Goal: Transaction & Acquisition: Download file/media

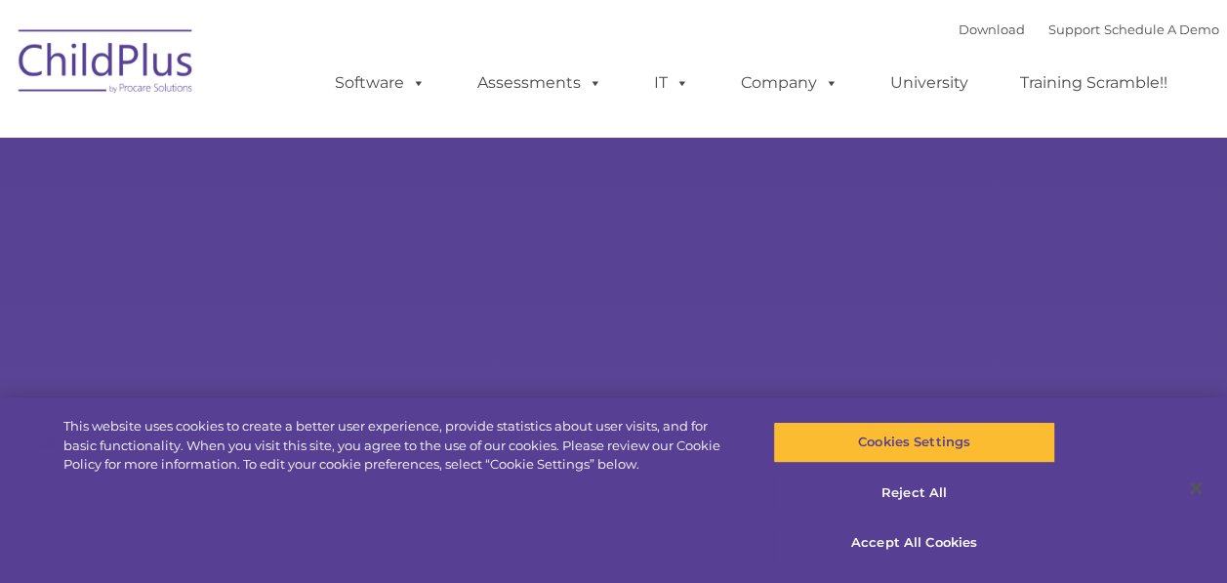
select select "MEDIUM"
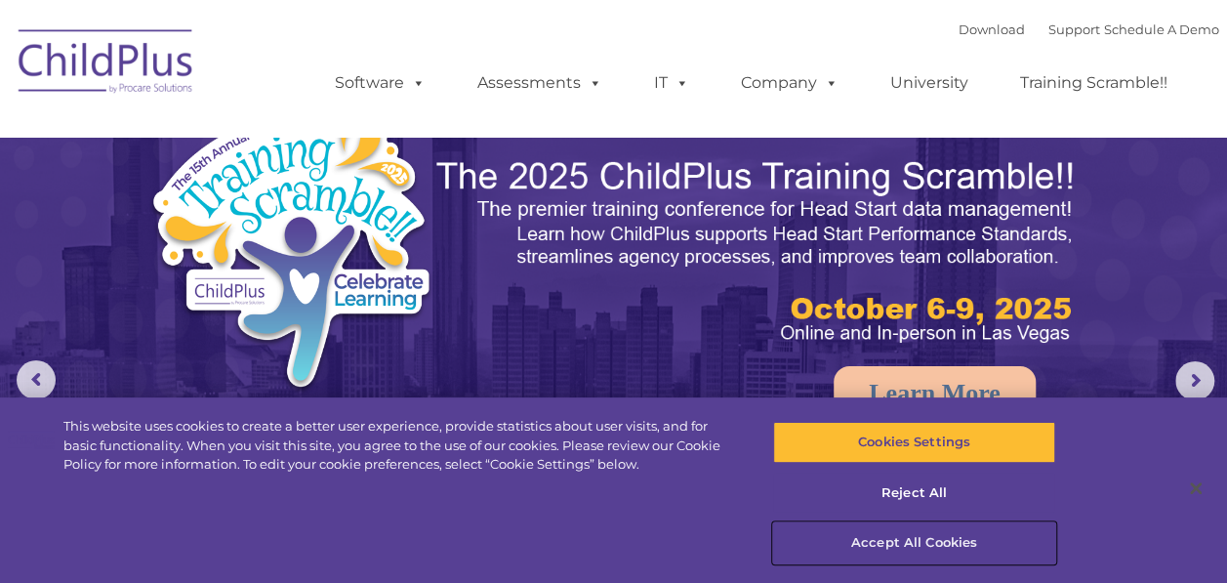
click at [918, 552] on button "Accept All Cookies" at bounding box center [914, 542] width 282 height 41
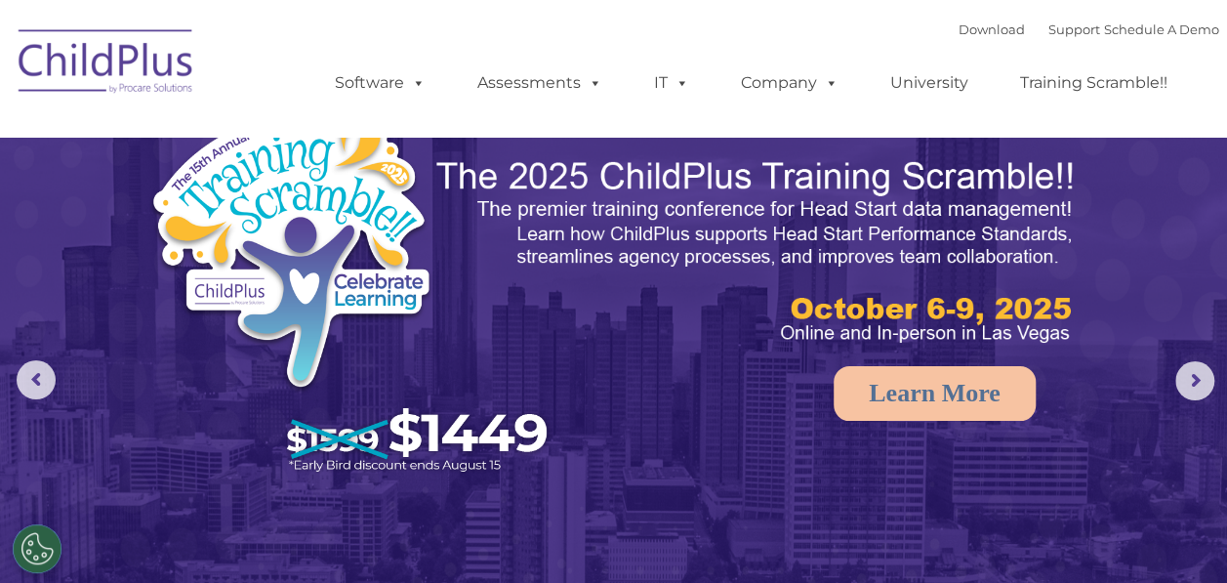
click at [959, 38] on div "Download Support | Schedule A Demo " at bounding box center [1089, 29] width 261 height 29
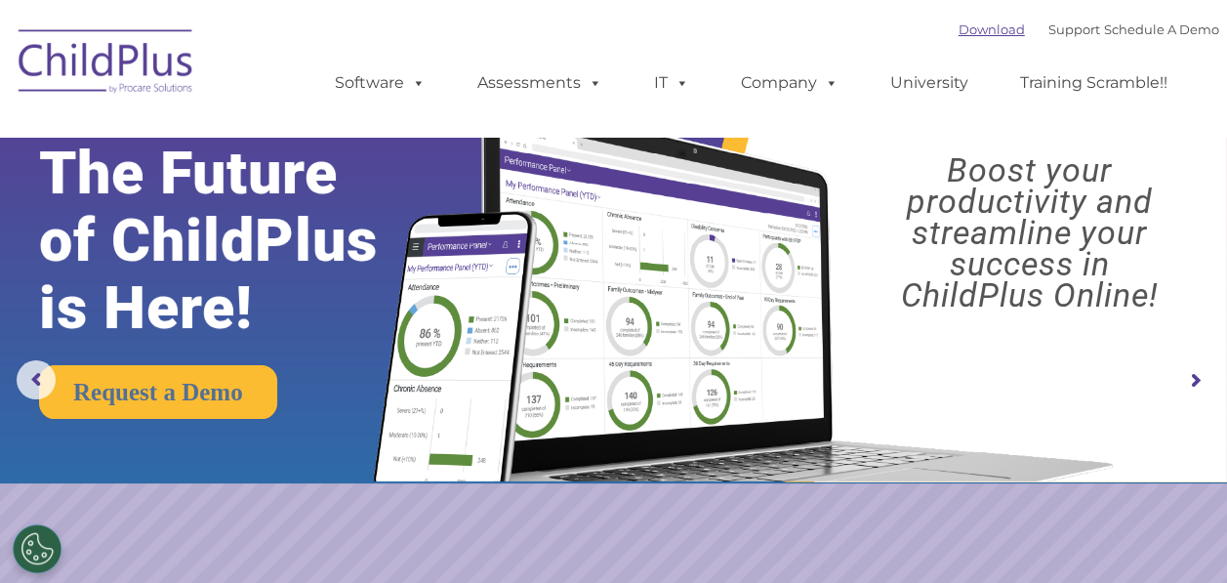
click at [960, 34] on link "Download" at bounding box center [992, 29] width 66 height 16
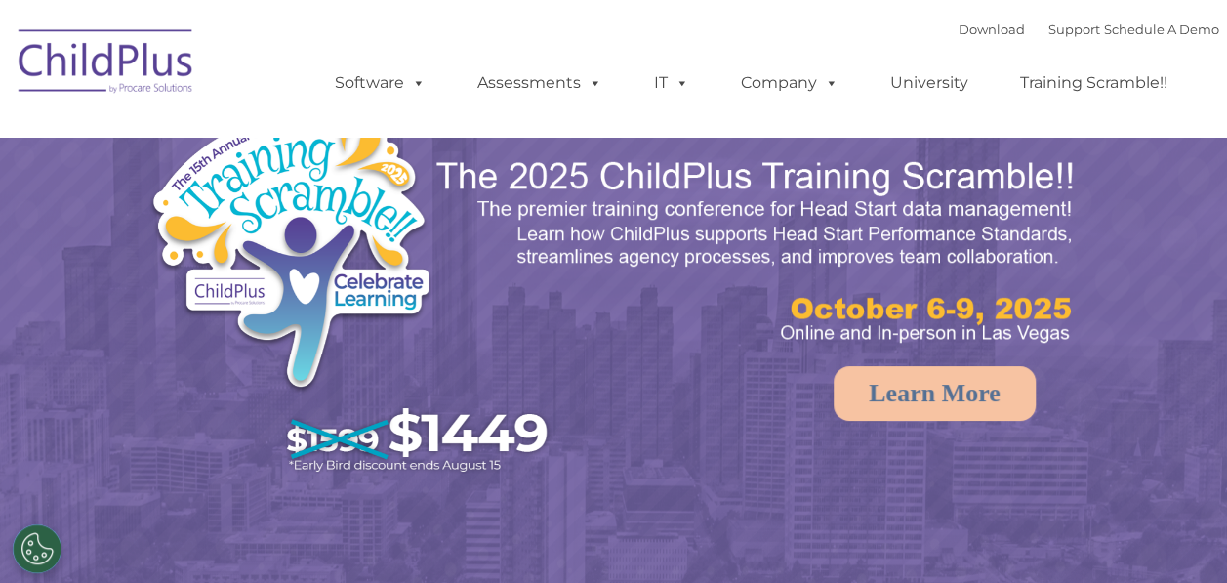
select select "MEDIUM"
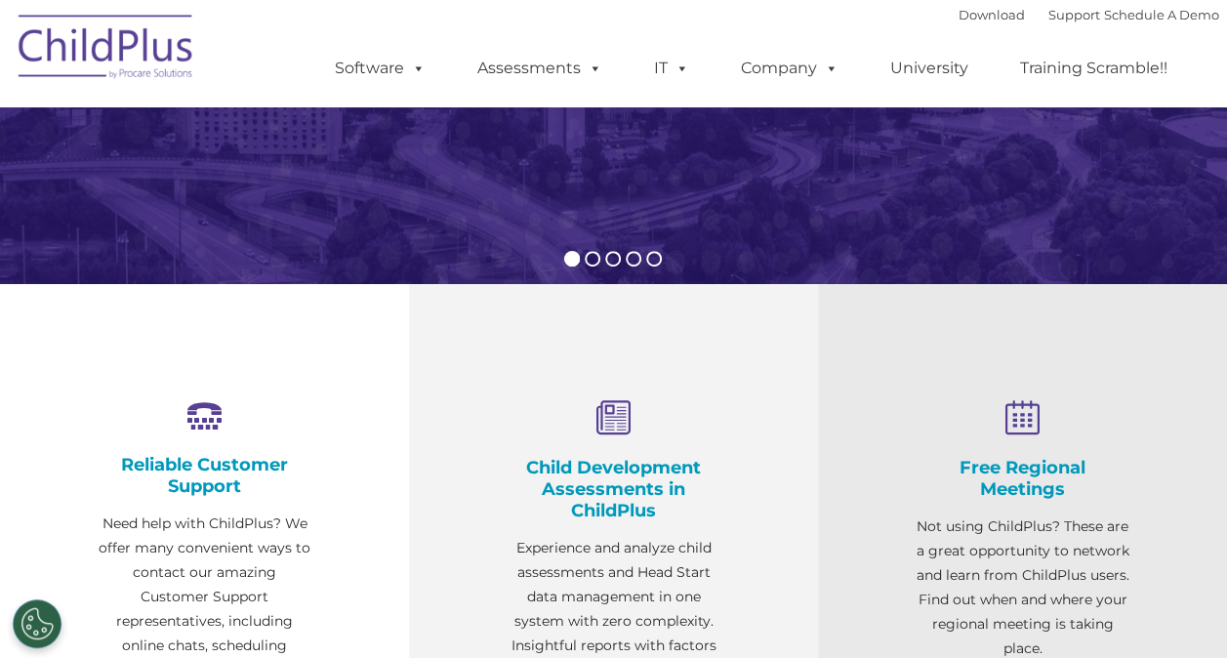
scroll to position [512, 0]
